Goal: Task Accomplishment & Management: Complete application form

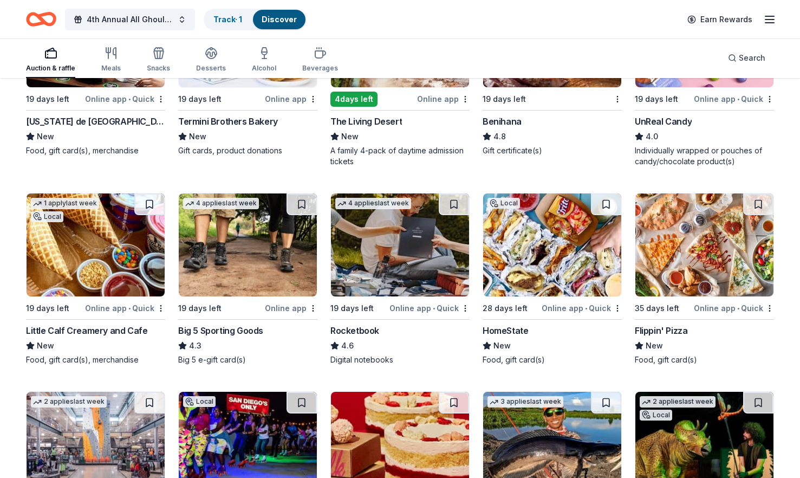
scroll to position [4145, 0]
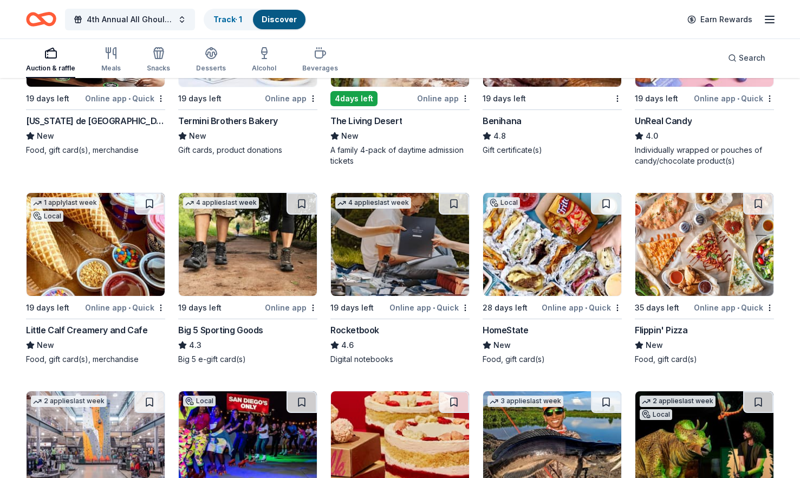
click at [255, 246] on img at bounding box center [248, 244] width 138 height 103
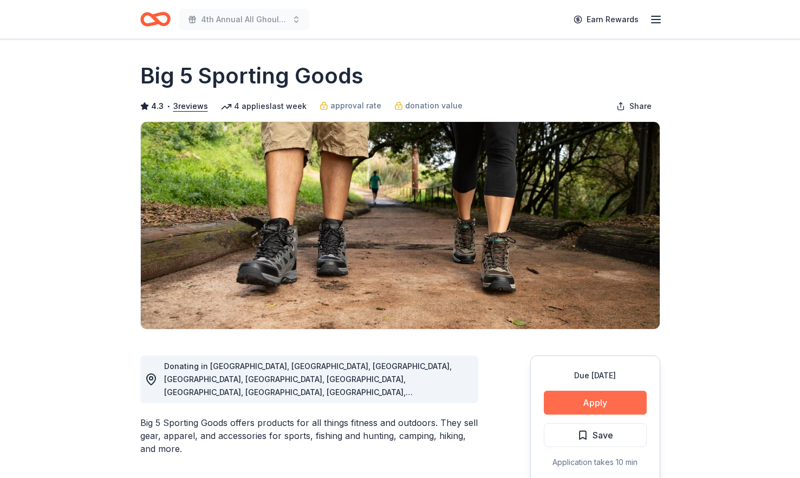
click at [610, 409] on button "Apply" at bounding box center [595, 403] width 103 height 24
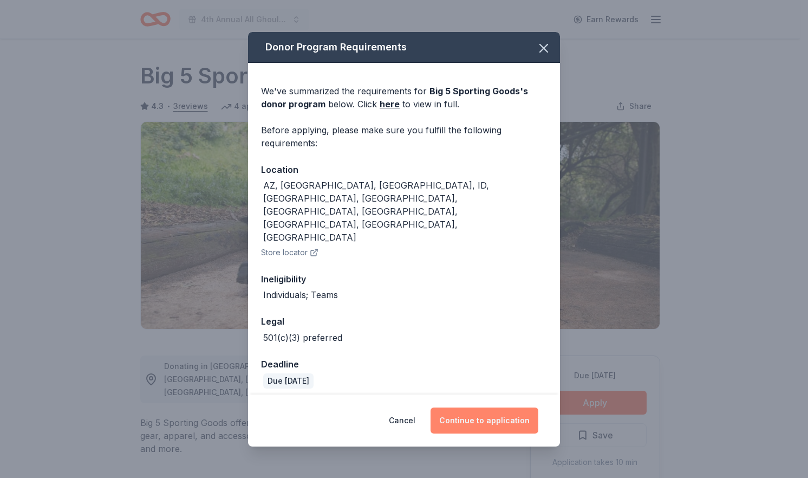
click at [474, 407] on button "Continue to application" at bounding box center [485, 420] width 108 height 26
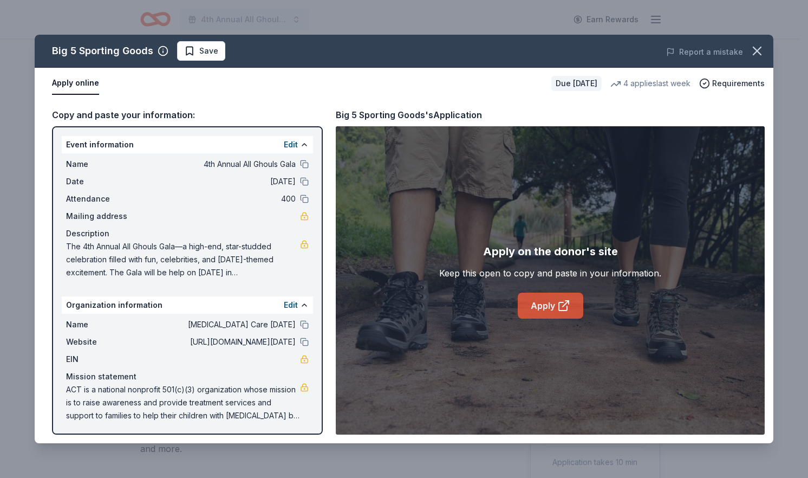
click at [542, 300] on link "Apply" at bounding box center [551, 305] width 66 height 26
